Goal: Task Accomplishment & Management: Use online tool/utility

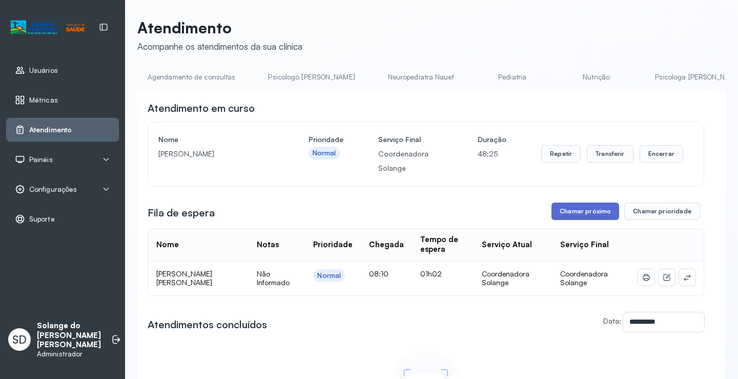
scroll to position [0, 205]
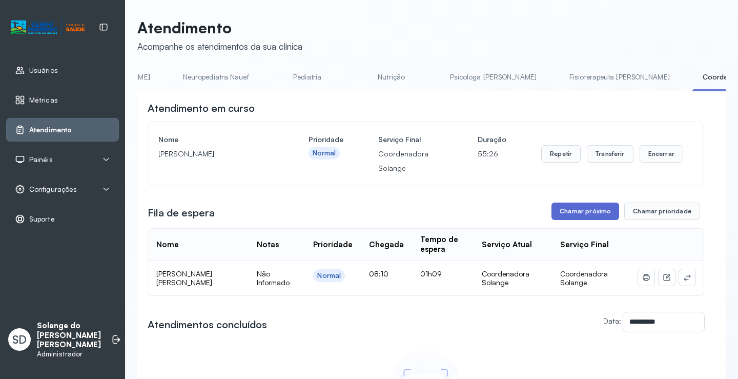
click at [580, 216] on button "Chamar próximo" at bounding box center [586, 211] width 68 height 17
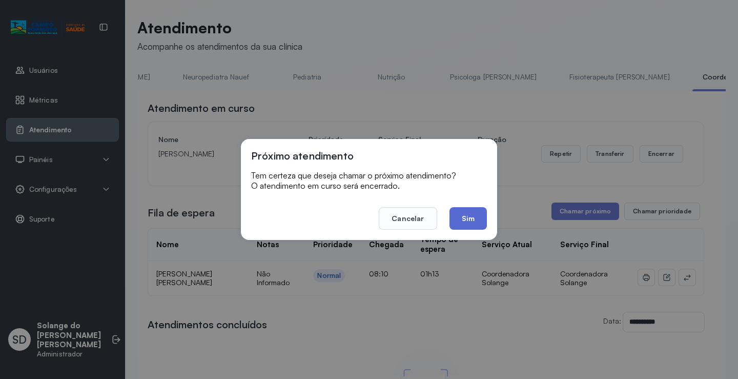
click at [458, 219] on button "Sim" at bounding box center [468, 218] width 37 height 23
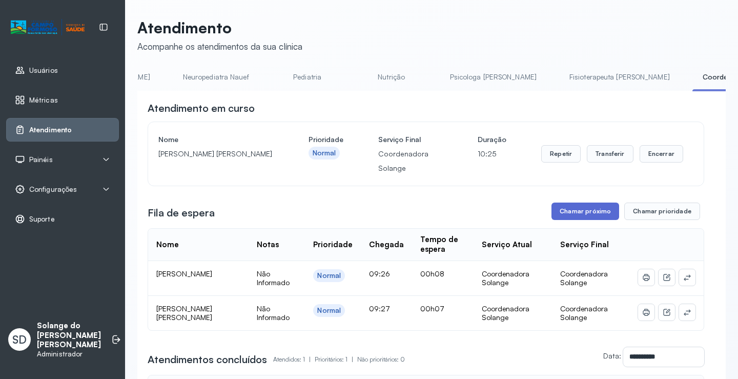
click at [569, 212] on button "Chamar próximo" at bounding box center [586, 211] width 68 height 17
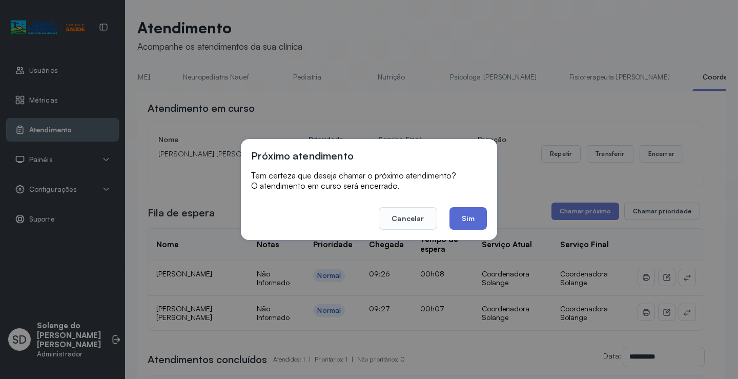
click at [466, 212] on button "Sim" at bounding box center [468, 218] width 37 height 23
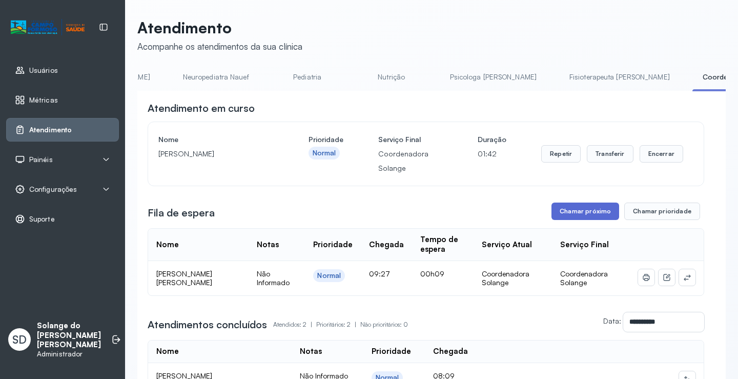
click at [565, 214] on button "Chamar próximo" at bounding box center [586, 211] width 68 height 17
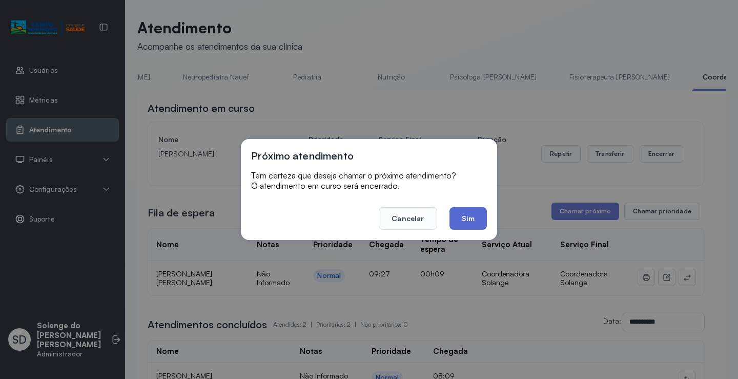
click at [465, 220] on button "Sim" at bounding box center [468, 218] width 37 height 23
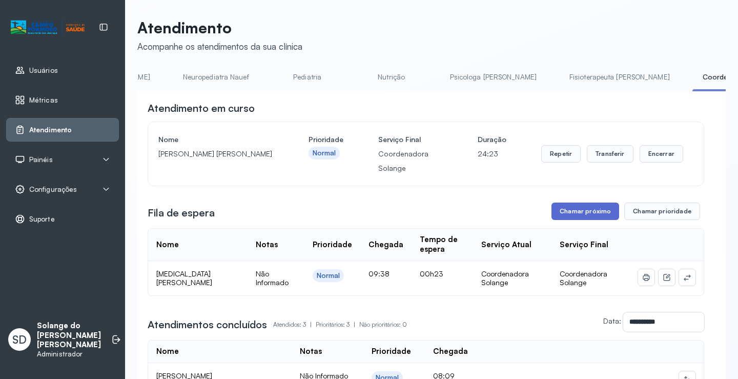
click at [565, 215] on button "Chamar próximo" at bounding box center [586, 211] width 68 height 17
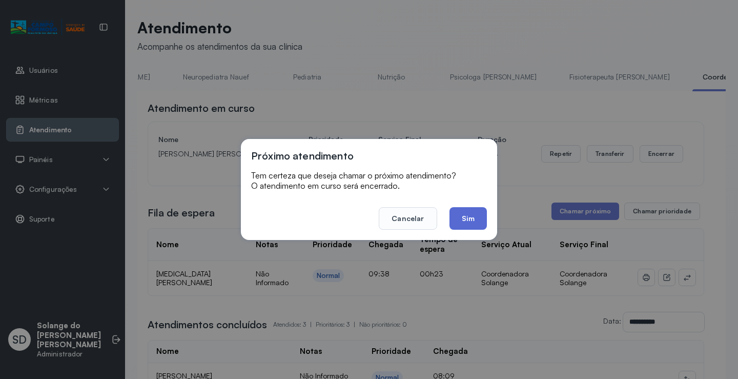
click at [468, 215] on button "Sim" at bounding box center [468, 218] width 37 height 23
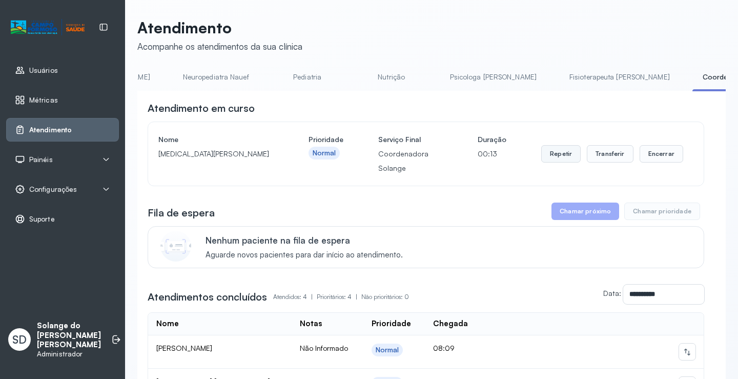
click at [557, 154] on button "Repetir" at bounding box center [561, 153] width 39 height 17
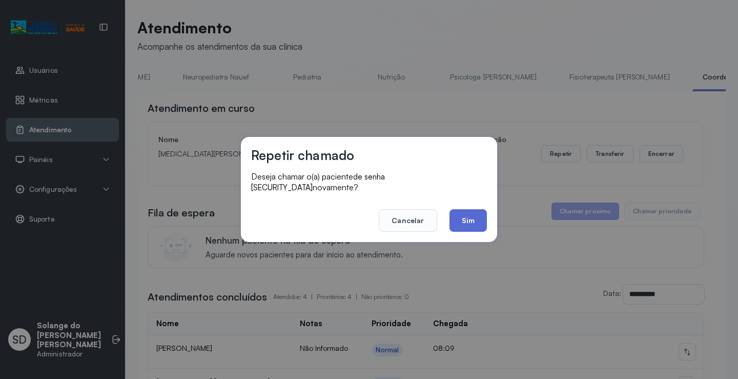
click at [463, 212] on button "Sim" at bounding box center [468, 220] width 37 height 23
